Goal: Information Seeking & Learning: Learn about a topic

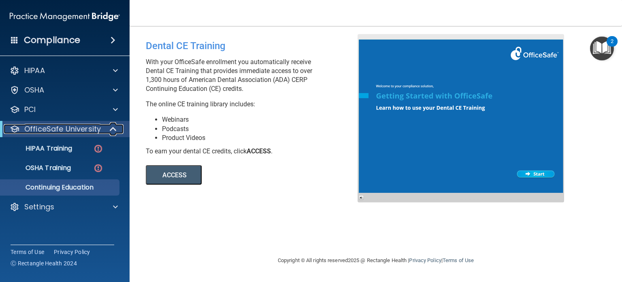
click at [116, 129] on span at bounding box center [114, 129] width 7 height 10
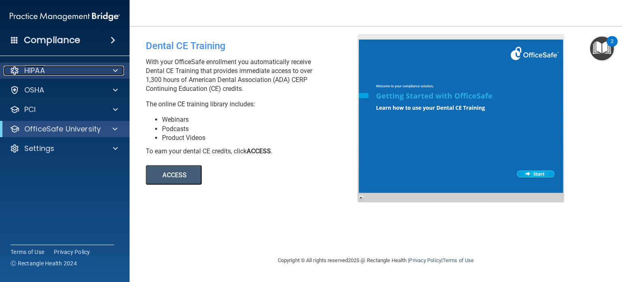
click at [122, 70] on div at bounding box center [114, 71] width 20 height 10
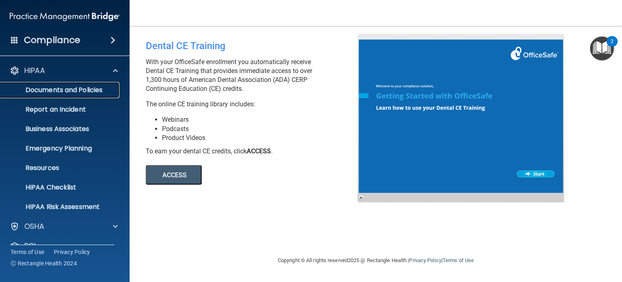
click at [57, 90] on p "Documents and Policies" at bounding box center [60, 90] width 111 height 8
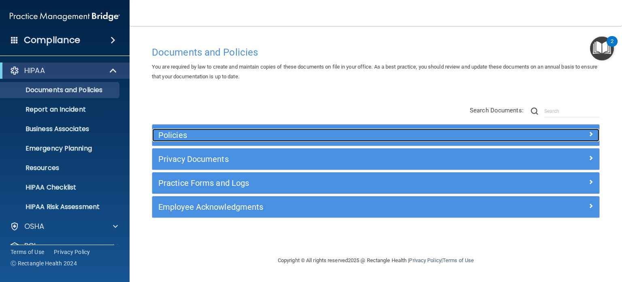
click at [374, 130] on h5 "Policies" at bounding box center [319, 134] width 323 height 9
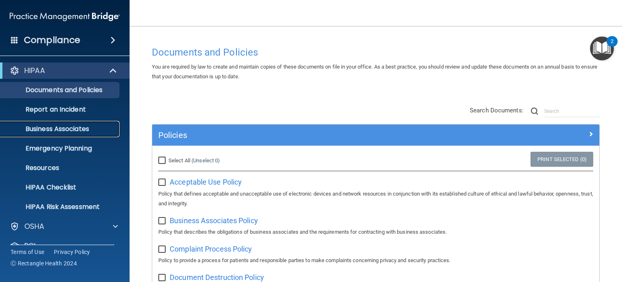
click at [73, 126] on p "Business Associates" at bounding box center [60, 129] width 111 height 8
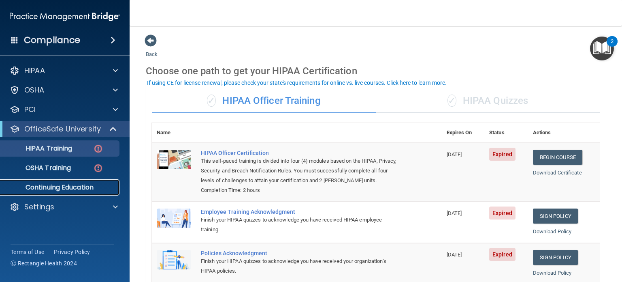
click at [87, 189] on p "Continuing Education" at bounding box center [60, 187] width 111 height 8
